Goal: Information Seeking & Learning: Learn about a topic

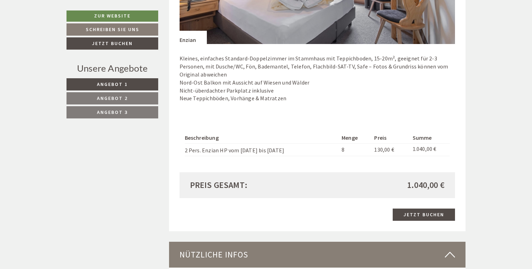
scroll to position [1455, 0]
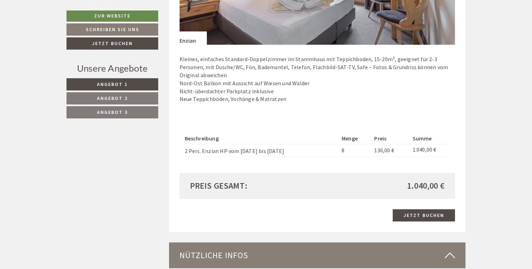
click at [105, 83] on span "Angebot 1" at bounding box center [112, 84] width 31 height 6
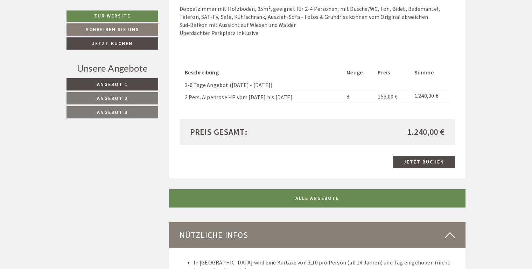
scroll to position [648, 0]
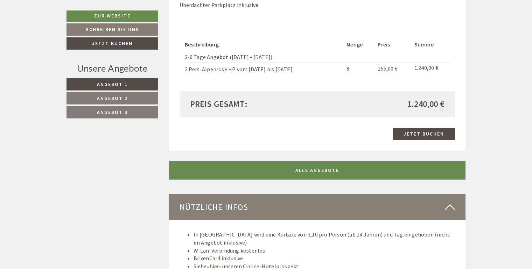
click at [112, 97] on span "Angebot 2" at bounding box center [112, 98] width 31 height 6
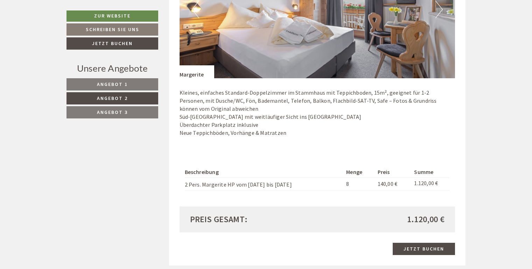
scroll to position [536, 0]
click at [115, 113] on span "Angebot 3" at bounding box center [112, 112] width 31 height 6
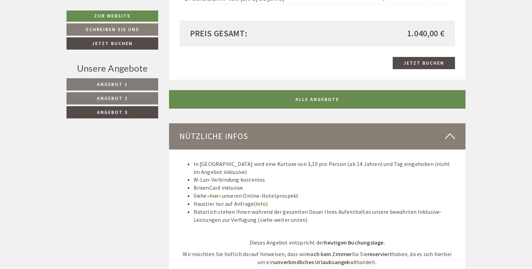
scroll to position [732, 0]
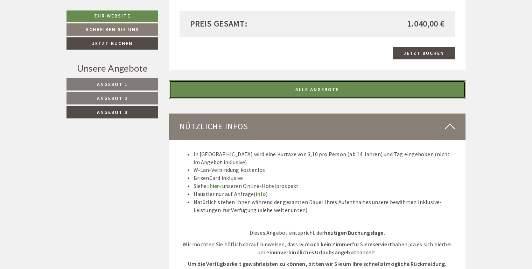
click at [315, 92] on link "ALLE ANGEBOTE" at bounding box center [317, 89] width 297 height 19
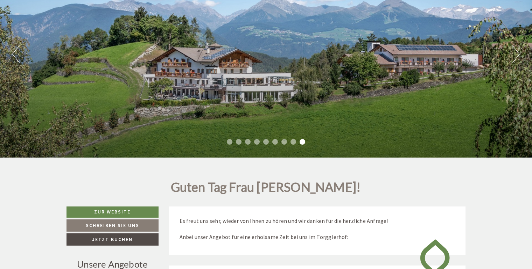
scroll to position [60, 0]
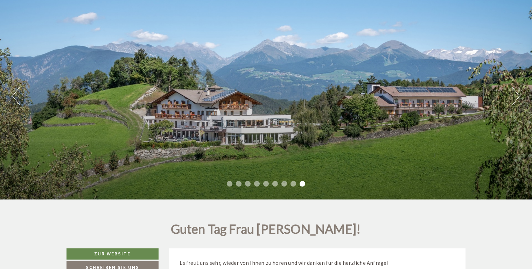
click at [228, 184] on li "1" at bounding box center [230, 184] width 6 height 6
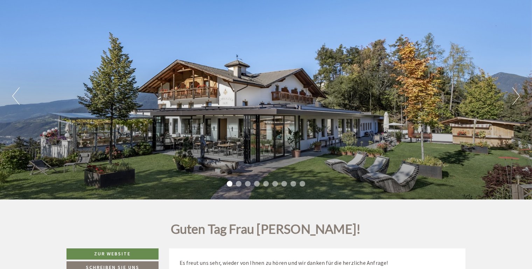
click at [239, 183] on li "2" at bounding box center [239, 184] width 6 height 6
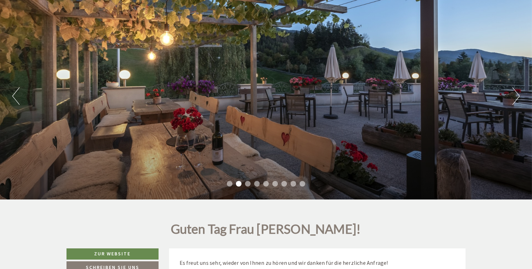
click at [248, 185] on li "3" at bounding box center [248, 184] width 6 height 6
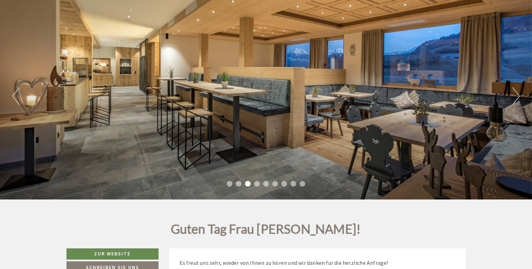
click at [256, 184] on li "4" at bounding box center [257, 184] width 6 height 6
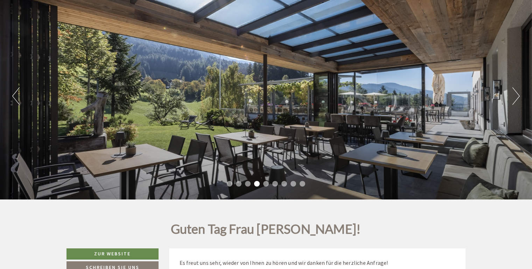
click at [266, 184] on li "5" at bounding box center [266, 184] width 6 height 6
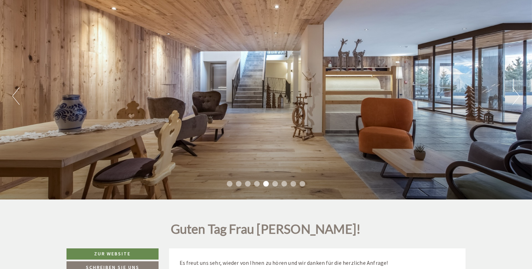
click at [273, 184] on li "6" at bounding box center [275, 184] width 6 height 6
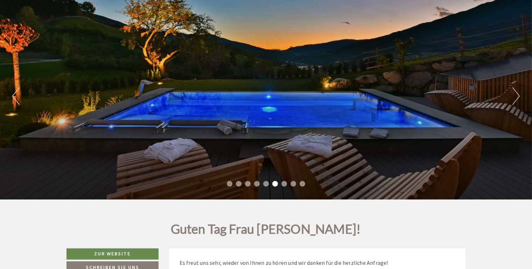
click at [284, 184] on li "7" at bounding box center [284, 184] width 6 height 6
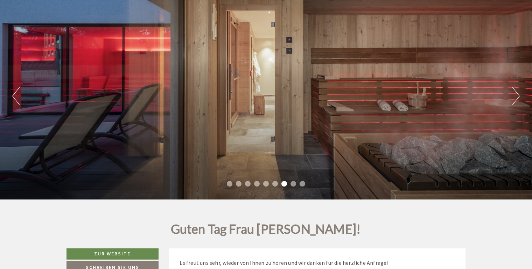
click at [292, 184] on li "8" at bounding box center [293, 184] width 6 height 6
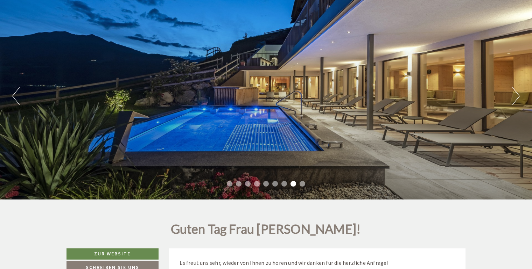
click at [302, 184] on li "9" at bounding box center [302, 184] width 6 height 6
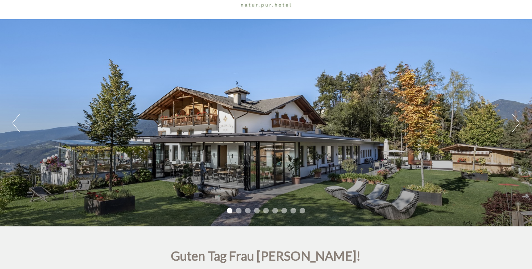
scroll to position [32, 0]
